Goal: Find specific page/section: Find specific page/section

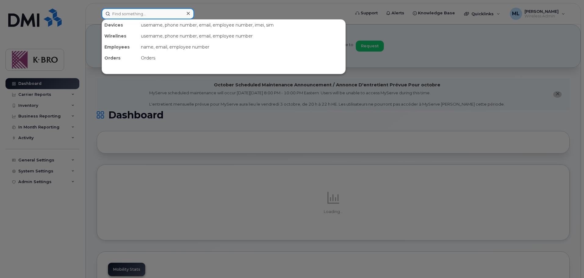
click at [137, 17] on input at bounding box center [148, 13] width 92 height 11
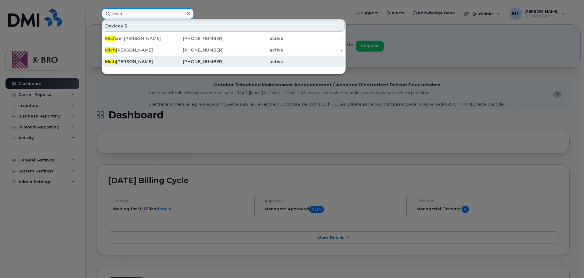
type input "mich"
click at [127, 64] on div "Mich ael Lee" at bounding box center [135, 62] width 60 height 6
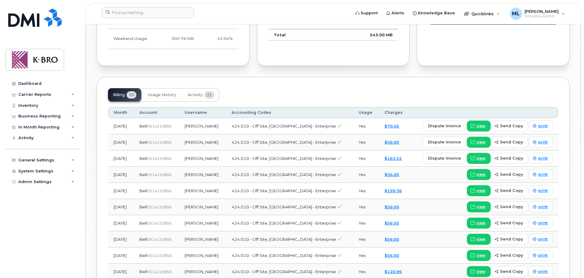
scroll to position [497, 0]
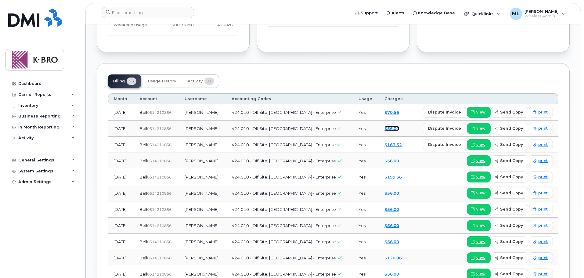
click at [384, 126] on link "$56.00" at bounding box center [391, 128] width 15 height 5
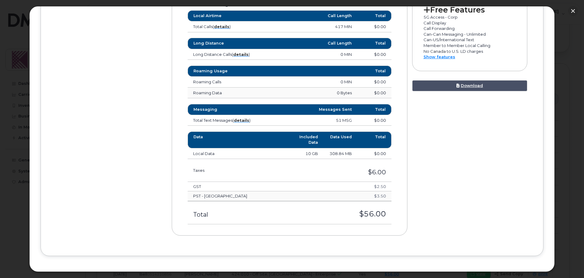
scroll to position [288, 0]
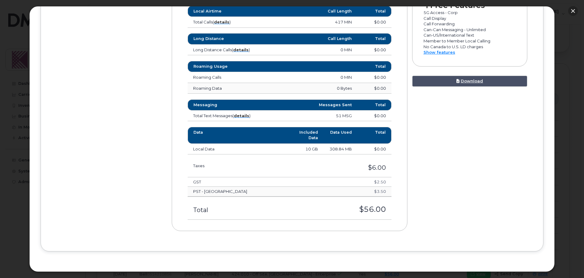
click at [568, 11] on button "button" at bounding box center [573, 11] width 10 height 10
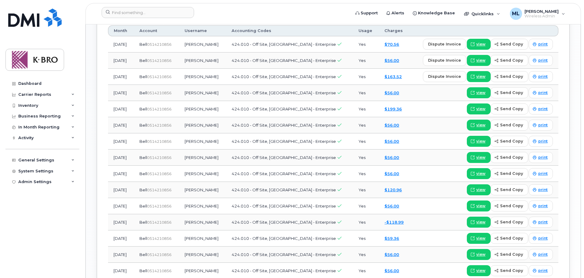
scroll to position [558, 0]
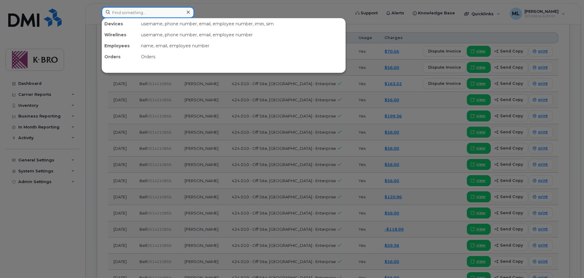
click at [123, 14] on input at bounding box center [148, 12] width 92 height 11
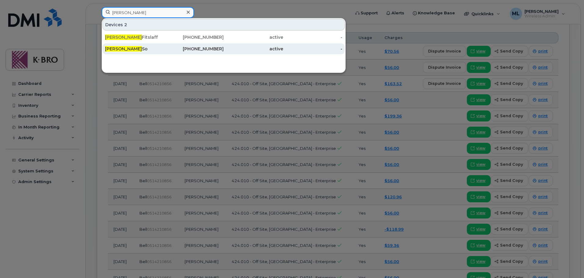
type input "jonathan"
click at [116, 47] on span "Jonathan" at bounding box center [123, 48] width 37 height 5
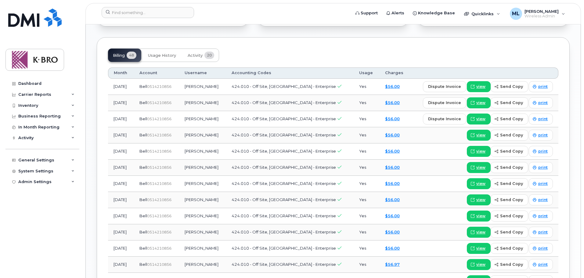
scroll to position [367, 0]
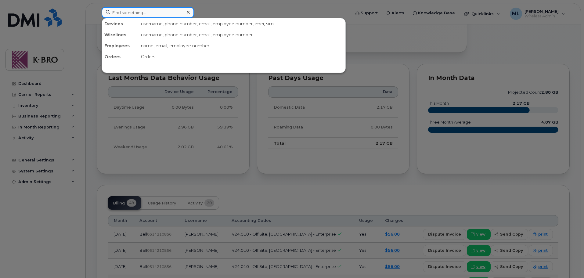
click at [124, 16] on input at bounding box center [148, 12] width 92 height 11
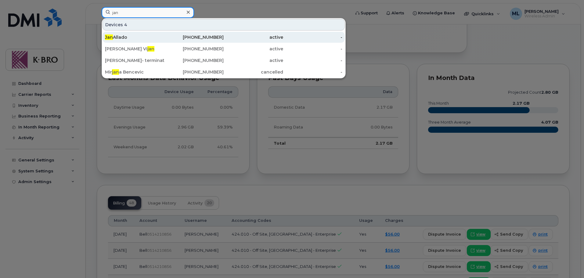
type input "jan"
click at [114, 39] on div "Jan Allado" at bounding box center [135, 37] width 60 height 6
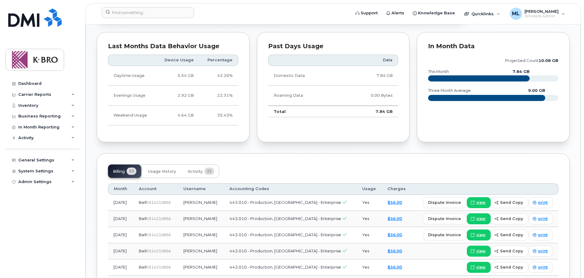
scroll to position [398, 0]
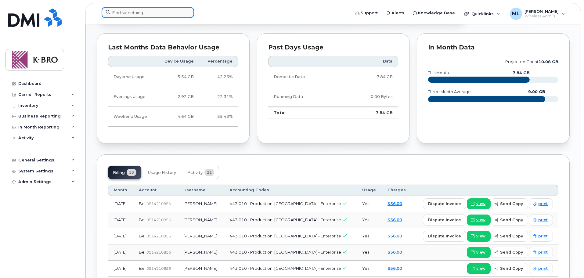
click at [164, 14] on input at bounding box center [148, 12] width 92 height 11
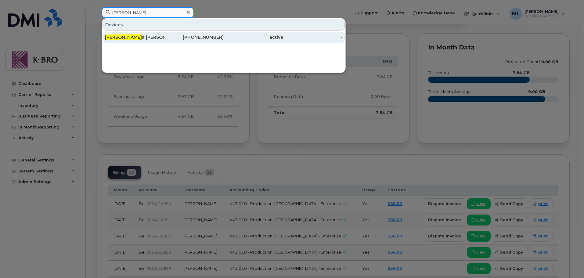
type input "donn"
click at [110, 36] on span "Donn" at bounding box center [123, 36] width 37 height 5
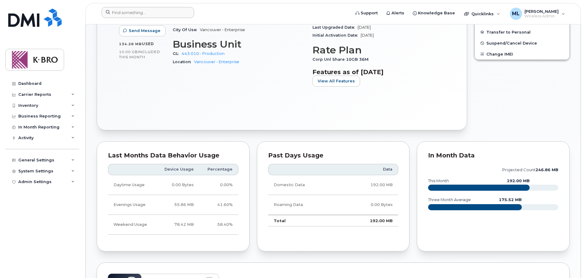
scroll to position [275, 0]
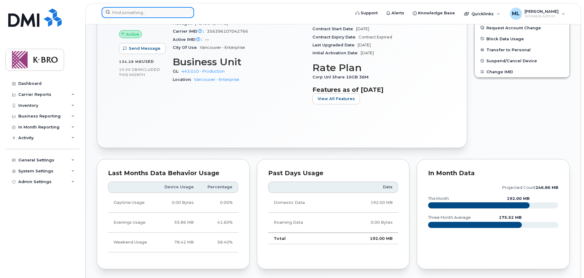
click at [123, 17] on input at bounding box center [148, 12] width 92 height 11
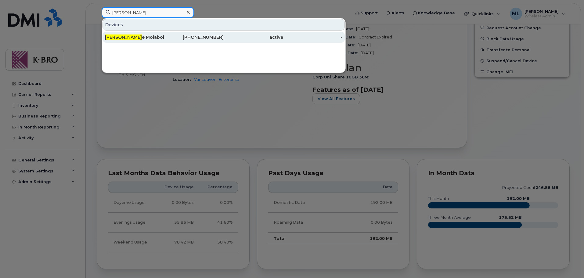
type input "tyron"
click at [110, 35] on span "Tyron" at bounding box center [123, 36] width 37 height 5
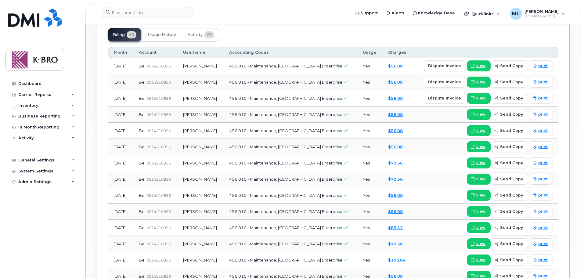
scroll to position [558, 0]
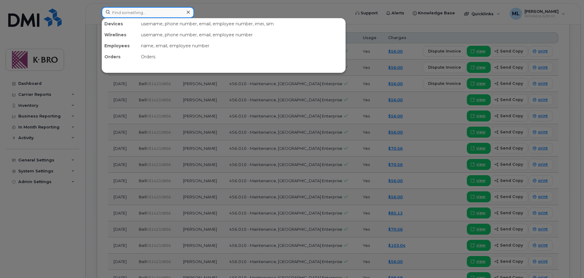
click at [126, 12] on input at bounding box center [148, 12] width 92 height 11
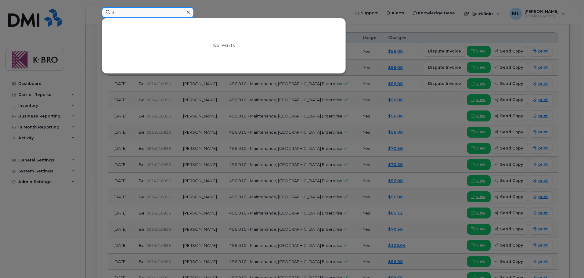
type input "i"
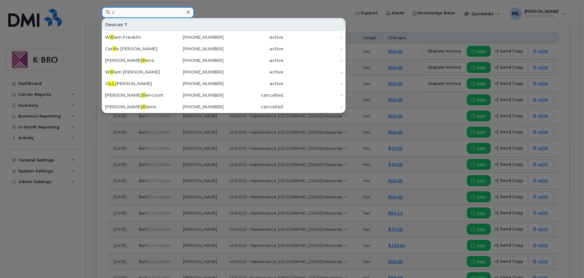
type input "i"
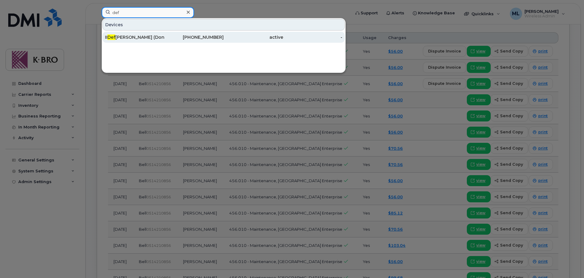
type input "def"
click at [120, 41] on div "II Def onso Jr Tausa (Dong)" at bounding box center [135, 37] width 60 height 11
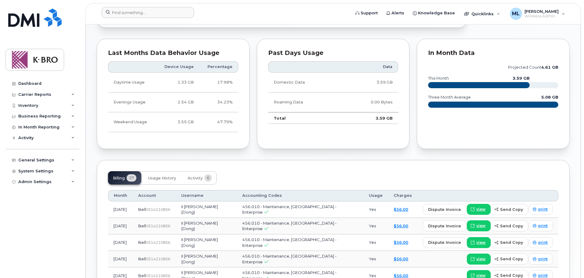
scroll to position [368, 0]
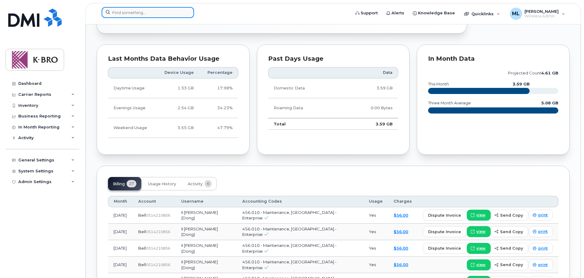
click at [131, 17] on input at bounding box center [148, 12] width 92 height 11
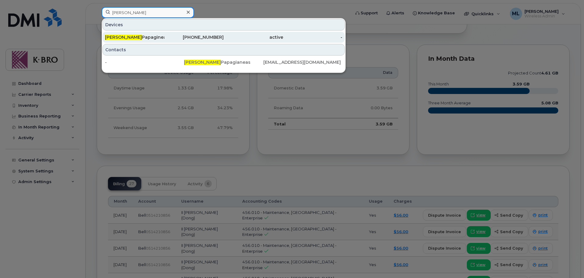
type input "peter"
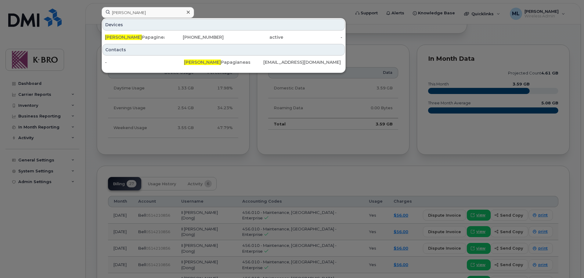
drag, startPoint x: 122, startPoint y: 37, endPoint x: 116, endPoint y: 29, distance: 10.0
click at [122, 37] on div "Peter Papagineas" at bounding box center [135, 37] width 60 height 6
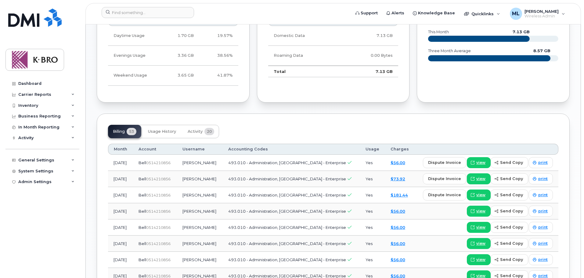
scroll to position [458, 0]
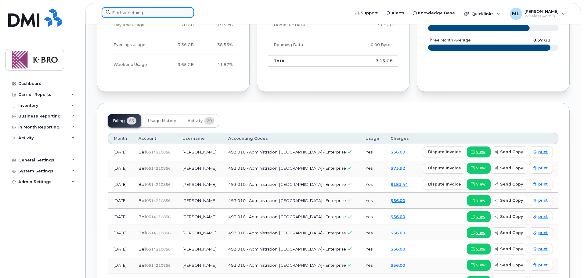
click at [150, 12] on input at bounding box center [148, 12] width 92 height 11
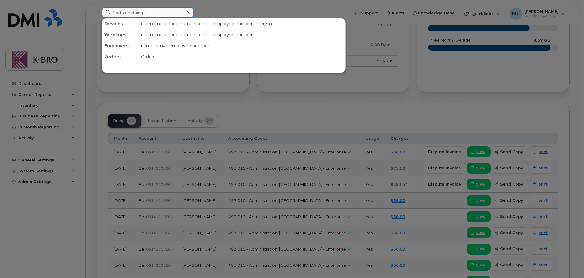
click at [131, 12] on input at bounding box center [148, 12] width 92 height 11
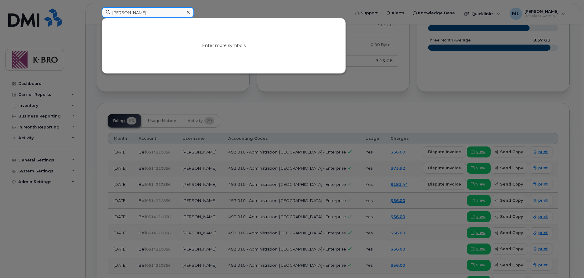
type input "soto"
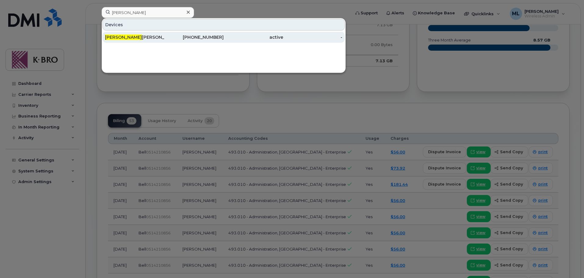
click at [113, 37] on span "Soto" at bounding box center [123, 36] width 37 height 5
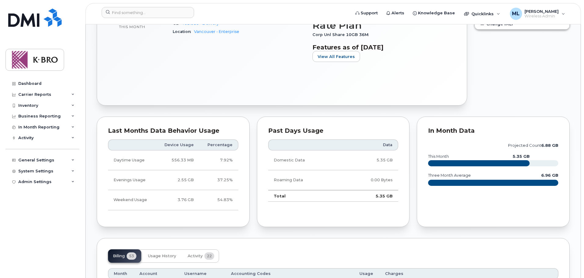
scroll to position [314, 0]
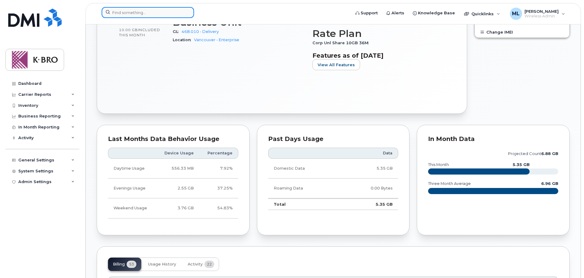
click at [129, 15] on input at bounding box center [148, 12] width 92 height 11
